Goal: Task Accomplishment & Management: Use online tool/utility

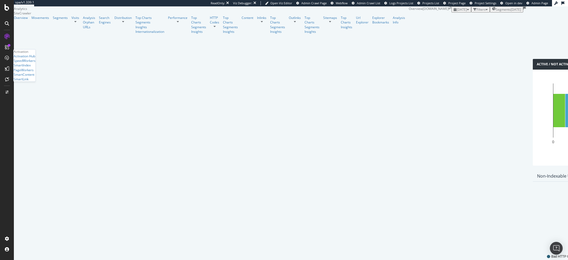
click at [28, 82] on div "Activation Hub SpeedWorkers SmartIndex PageWorkers SmartContent SmartLink" at bounding box center [25, 67] width 22 height 27
click at [29, 72] on div "PageWorkers" at bounding box center [24, 70] width 20 height 5
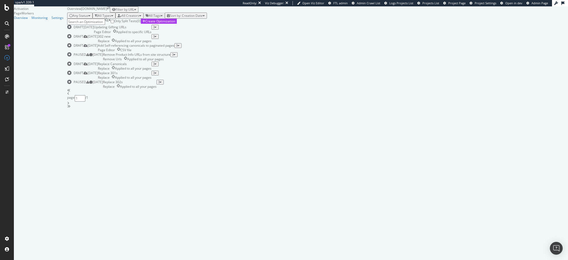
scroll to position [52, 0]
click at [170, 57] on div "Remove Product Info URLs from site structure" at bounding box center [136, 54] width 67 height 5
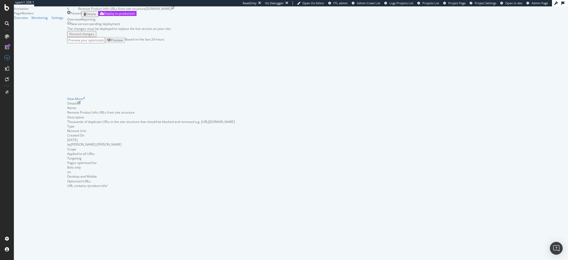
scroll to position [3, 0]
click at [93, 43] on input "url" at bounding box center [86, 40] width 38 height 6
paste input "[URL][DOMAIN_NAME]"
type input "[URL][DOMAIN_NAME]"
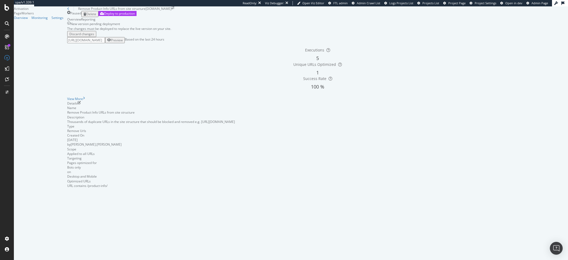
click at [123, 42] on div "Preview" at bounding box center [117, 40] width 12 height 5
